Goal: Contribute content: Contribute content

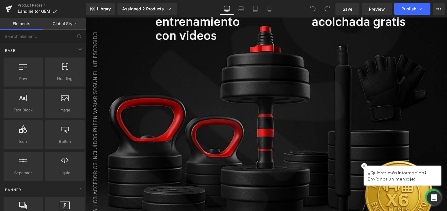
scroll to position [164, 0]
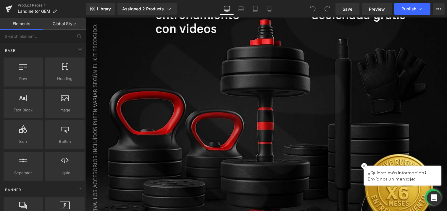
click at [215, 118] on div at bounding box center [265, 83] width 361 height 459
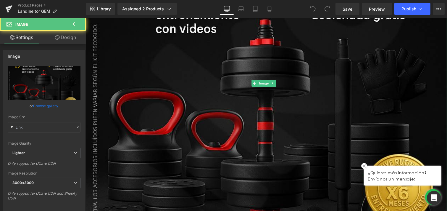
type input "[URL][DOMAIN_NAME]"
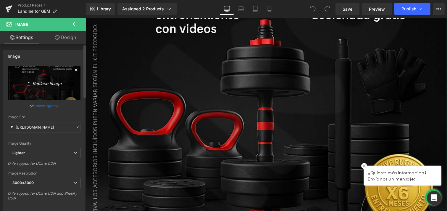
click at [42, 83] on icon "Replace Image" at bounding box center [43, 82] width 47 height 7
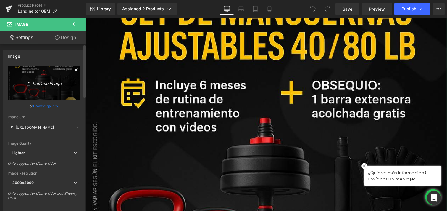
scroll to position [0, 0]
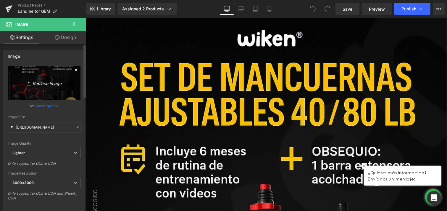
click at [46, 83] on icon "Replace Image" at bounding box center [43, 82] width 47 height 7
type input "C:\fakepath\mancuernas reloaded (2).jpg"
click at [51, 128] on input "[URL][DOMAIN_NAME]" at bounding box center [44, 127] width 73 height 10
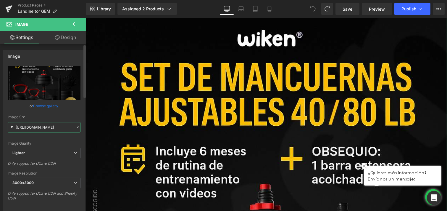
click at [50, 128] on input "[URL][DOMAIN_NAME]" at bounding box center [44, 127] width 73 height 10
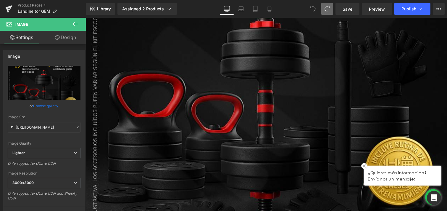
scroll to position [197, 0]
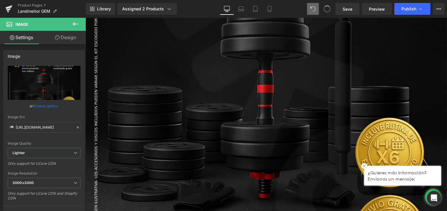
type input "[URL][DOMAIN_NAME]"
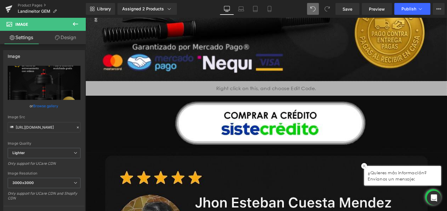
scroll to position [460, 0]
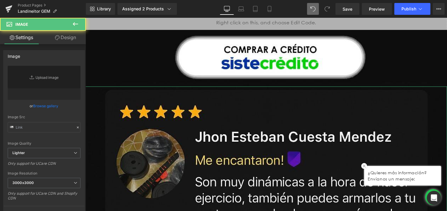
type input "[URL][DOMAIN_NAME]"
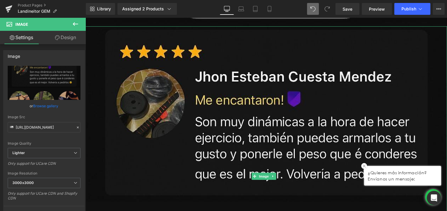
scroll to position [525, 0]
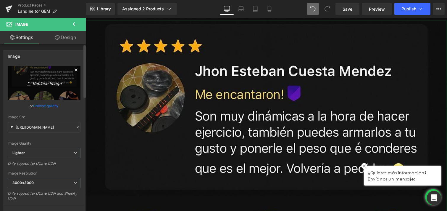
click at [54, 84] on icon "Replace Image" at bounding box center [43, 82] width 47 height 7
type input "C:\fakepath\mancuernas reloaded (3).jpg"
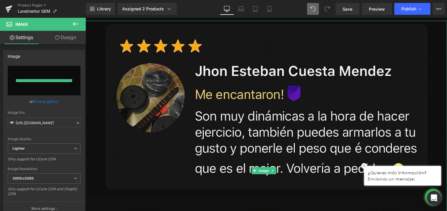
type input "[URL][DOMAIN_NAME]"
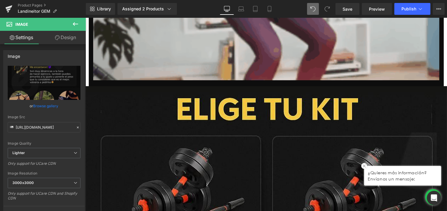
scroll to position [1150, 0]
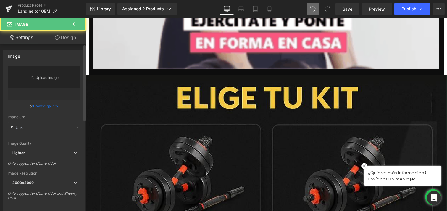
type input "[URL][DOMAIN_NAME]"
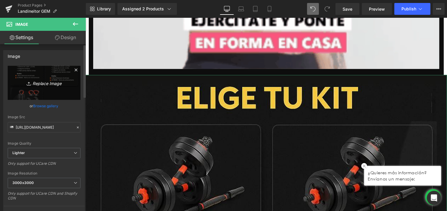
click at [47, 81] on icon "Replace Image" at bounding box center [43, 82] width 47 height 7
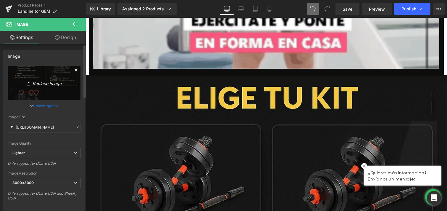
type input "C:\fakepath\Variantes ColTV (1).jpg"
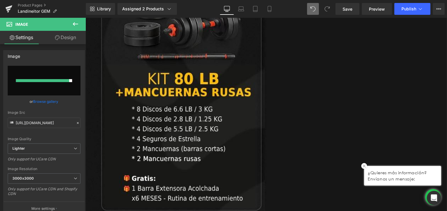
type input "[URL][DOMAIN_NAME]"
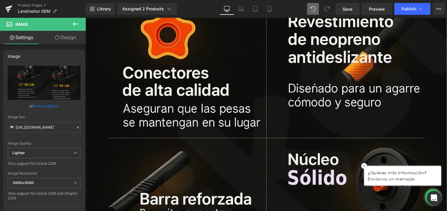
scroll to position [2070, 0]
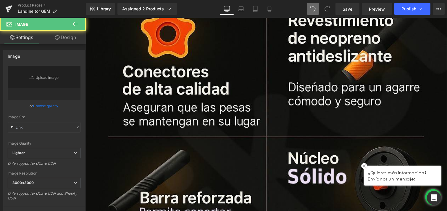
type input "[URL][DOMAIN_NAME]"
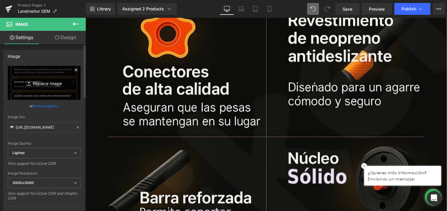
click at [44, 85] on icon "Replace Image" at bounding box center [43, 82] width 47 height 7
type input "C:\fakepath\mancuernas reloaded (4).jpg"
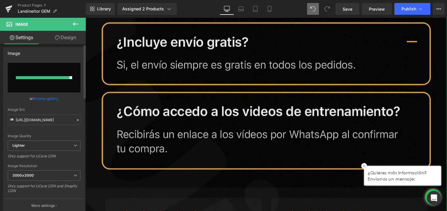
scroll to position [0, 0]
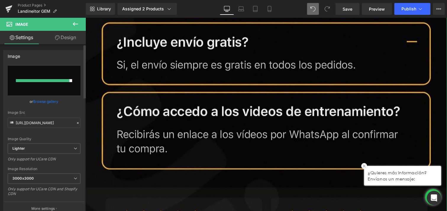
click at [61, 82] on div at bounding box center [43, 80] width 54 height 3
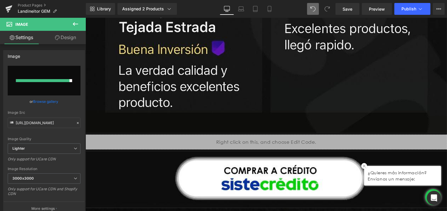
scroll to position [2972, 0]
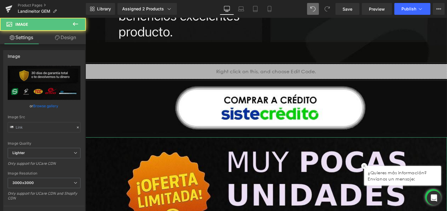
type input "[URL][DOMAIN_NAME]"
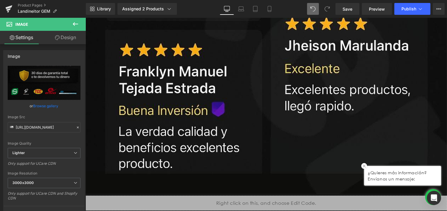
scroll to position [2840, 0]
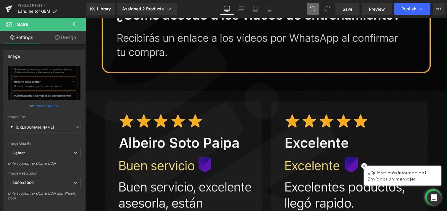
scroll to position [2643, 0]
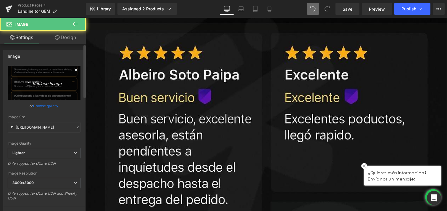
click at [54, 84] on icon "Replace Image" at bounding box center [43, 82] width 47 height 7
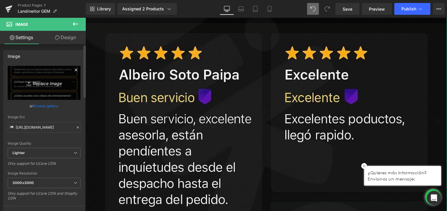
type input "C:\fakepath\mancuernas reloaded (4).jpg"
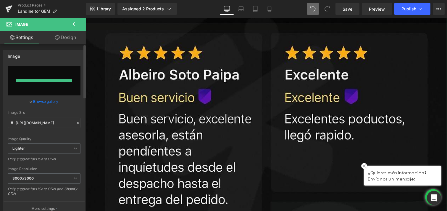
type input "[URL][DOMAIN_NAME]"
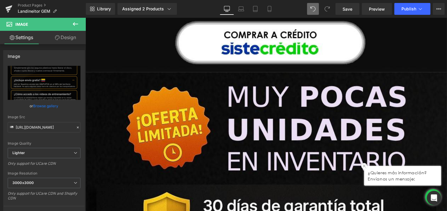
scroll to position [3103, 0]
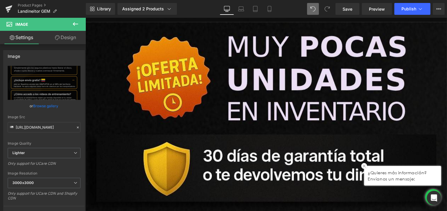
drag, startPoint x: 181, startPoint y: 109, endPoint x: 164, endPoint y: 106, distance: 17.4
click at [181, 109] on div at bounding box center [265, 204] width 361 height 365
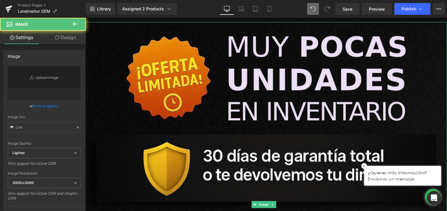
type input "[URL][DOMAIN_NAME]"
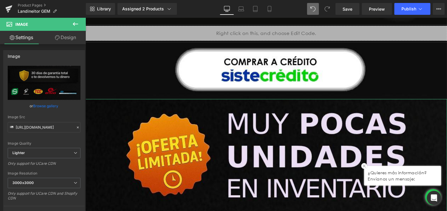
scroll to position [3005, 0]
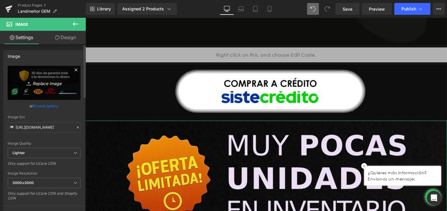
click at [52, 82] on icon "Replace Image" at bounding box center [43, 82] width 47 height 7
type input "C:\fakepath\mancuernas reloaded (5).jpg"
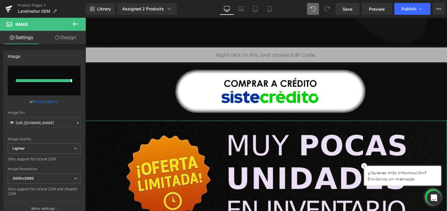
type input "[URL][DOMAIN_NAME]"
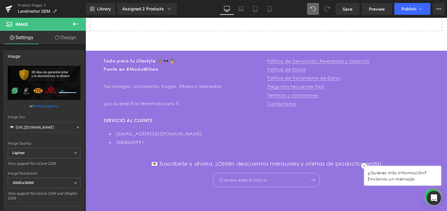
scroll to position [3615, 0]
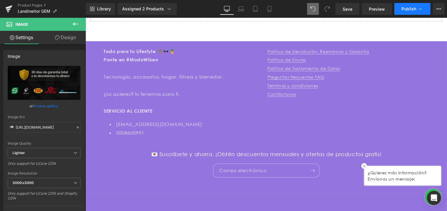
click at [410, 6] on button "Publish" at bounding box center [412, 9] width 36 height 12
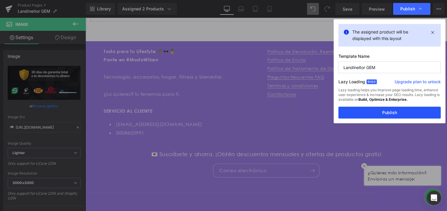
click at [386, 113] on button "Publish" at bounding box center [389, 112] width 102 height 12
